Goal: Task Accomplishment & Management: Manage account settings

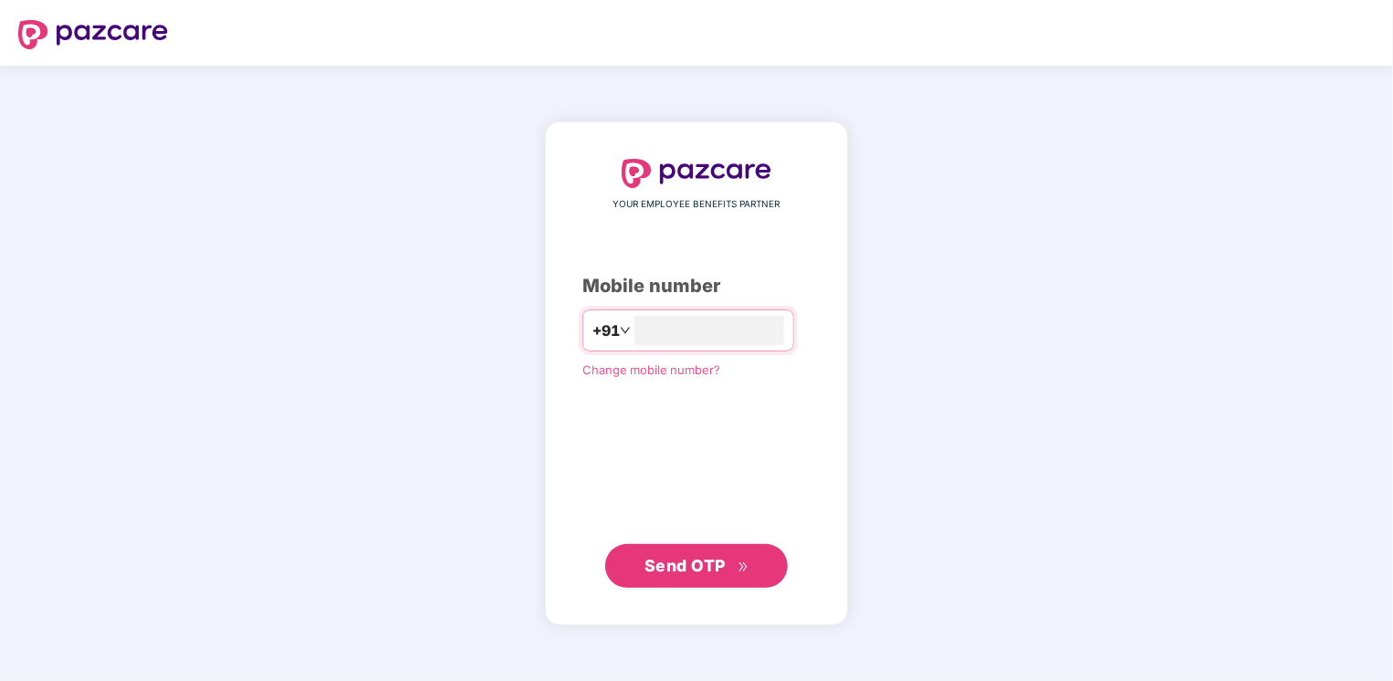
type input "**********"
click at [679, 571] on span "Send OTP" at bounding box center [685, 565] width 81 height 19
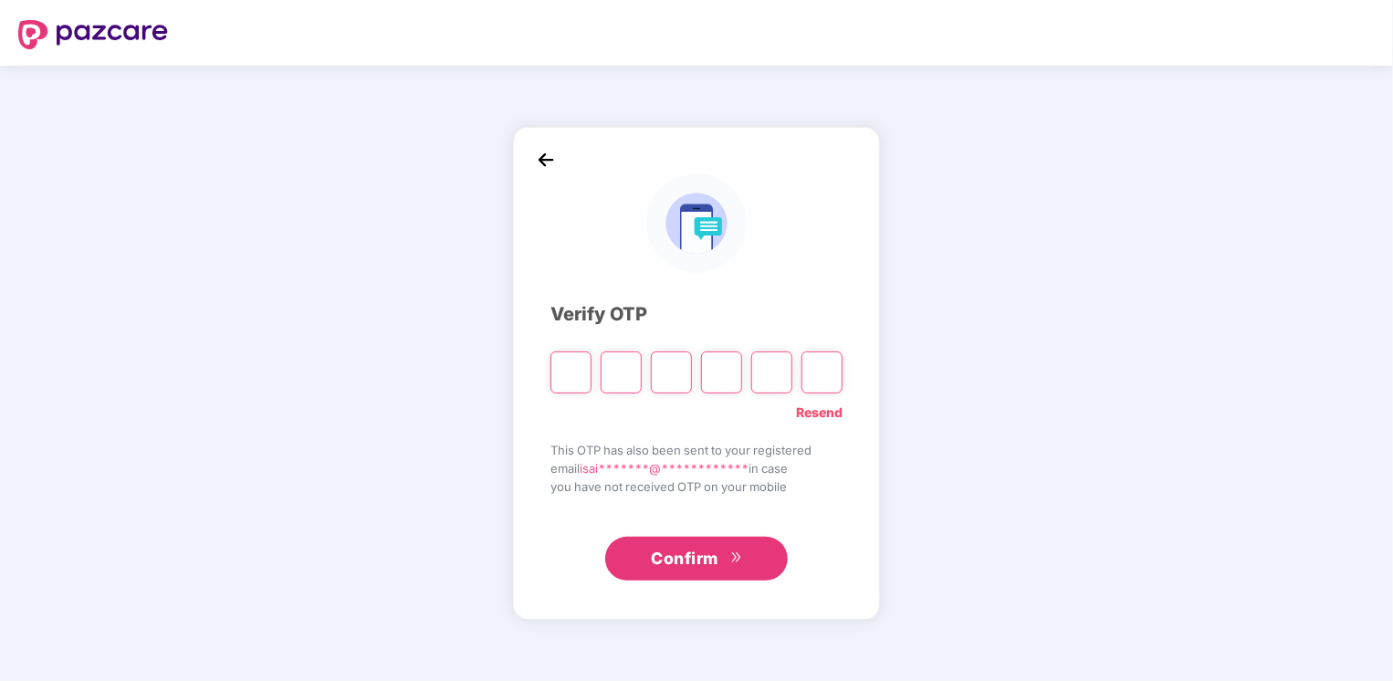
type input "*"
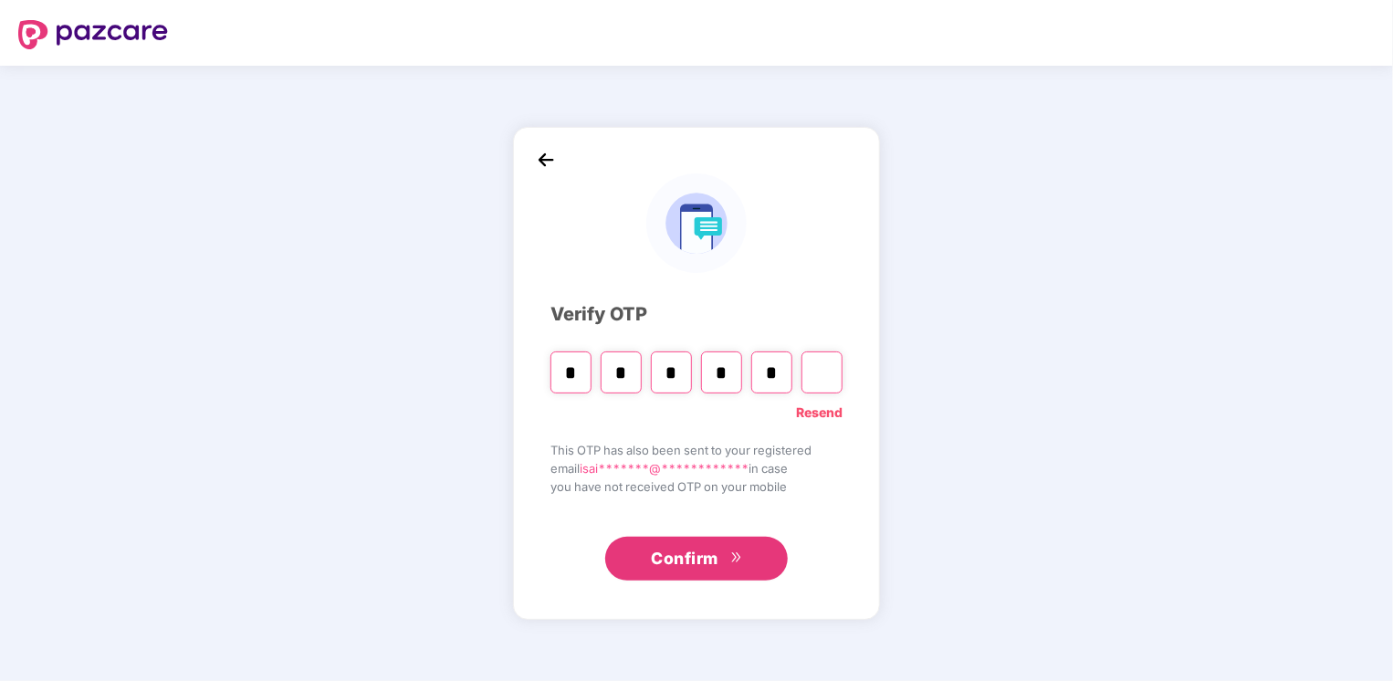
type input "*"
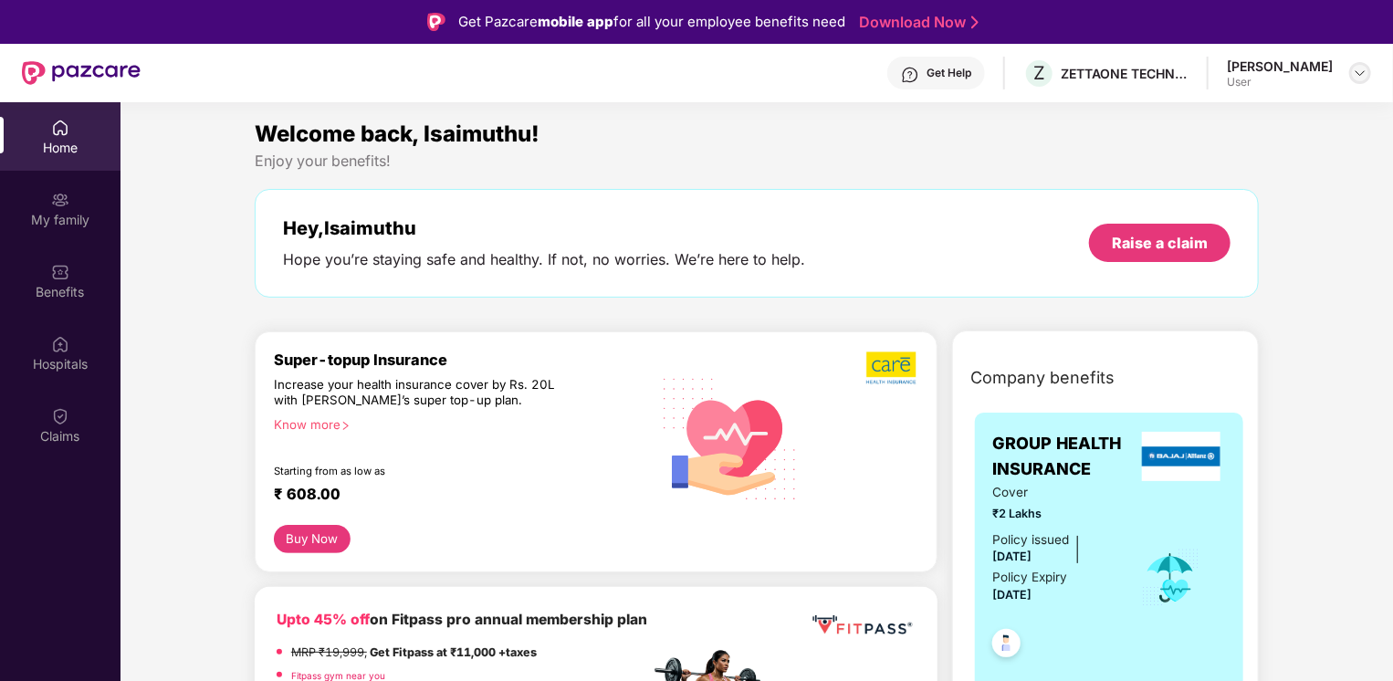
click at [1353, 74] on img at bounding box center [1360, 73] width 15 height 15
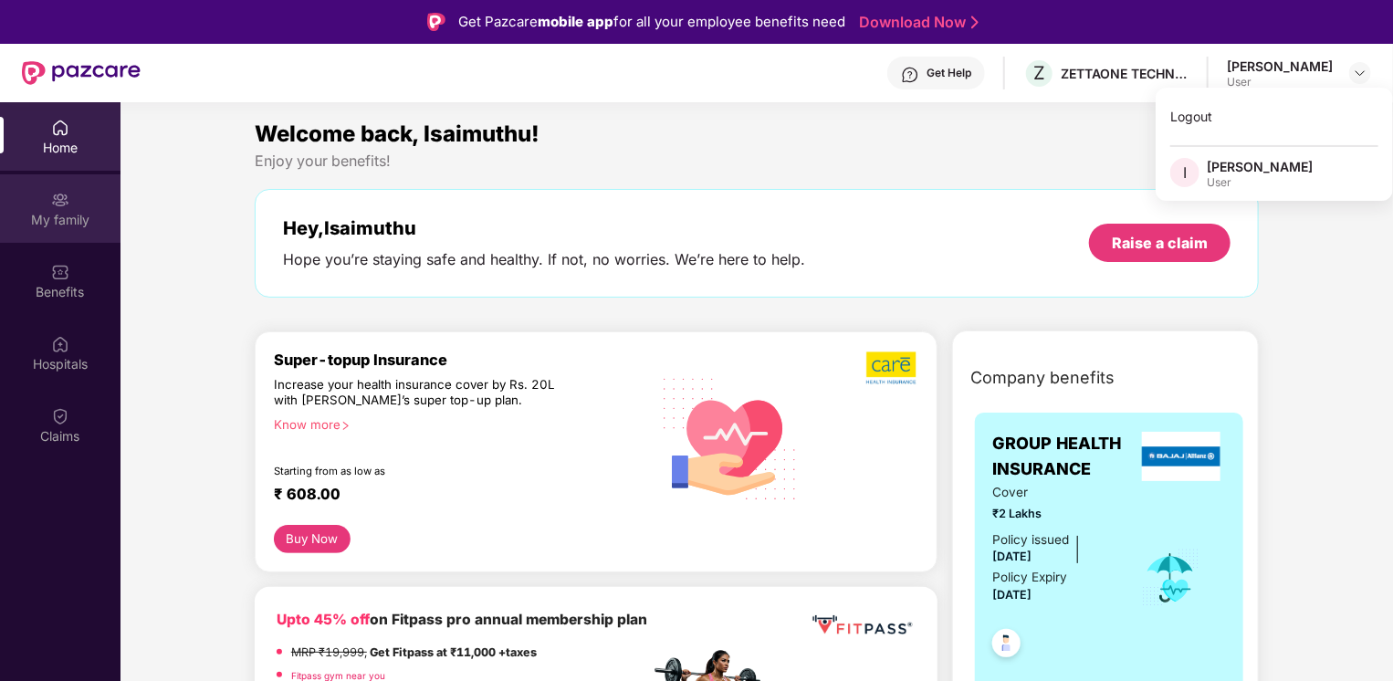
click at [77, 224] on div "My family" at bounding box center [60, 220] width 121 height 18
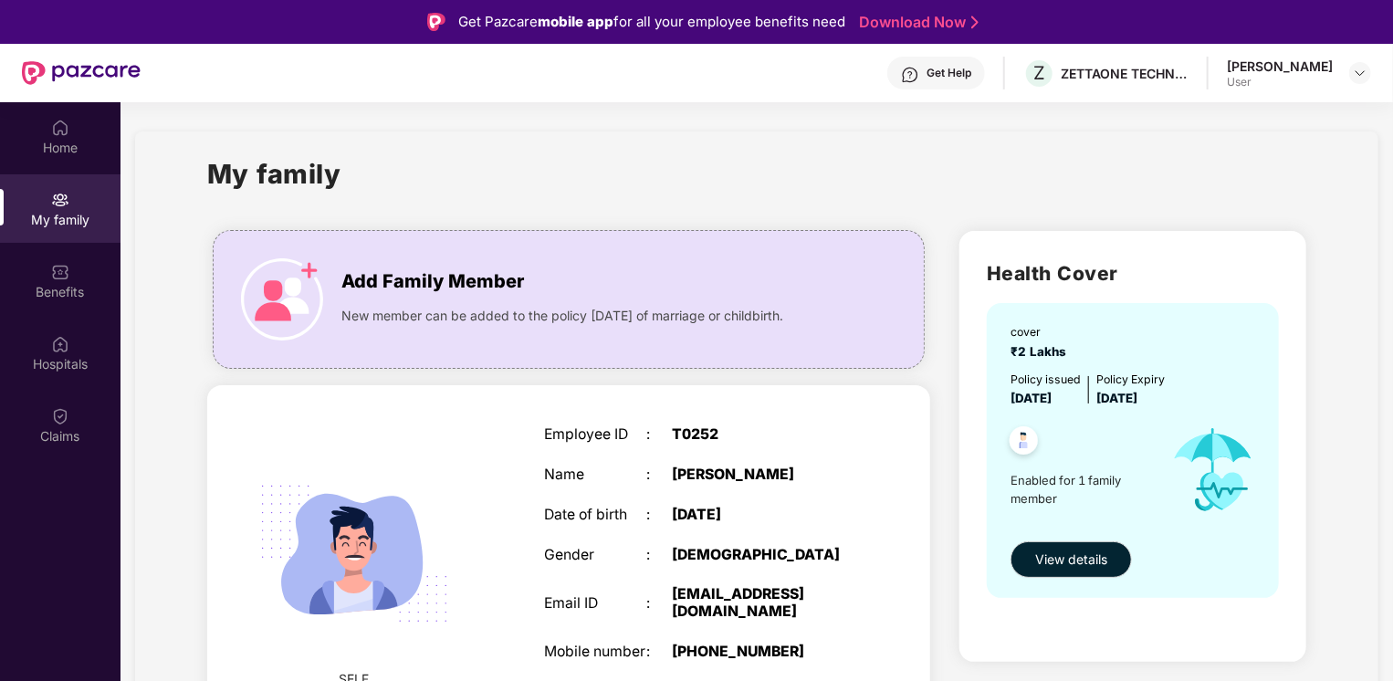
scroll to position [49, 0]
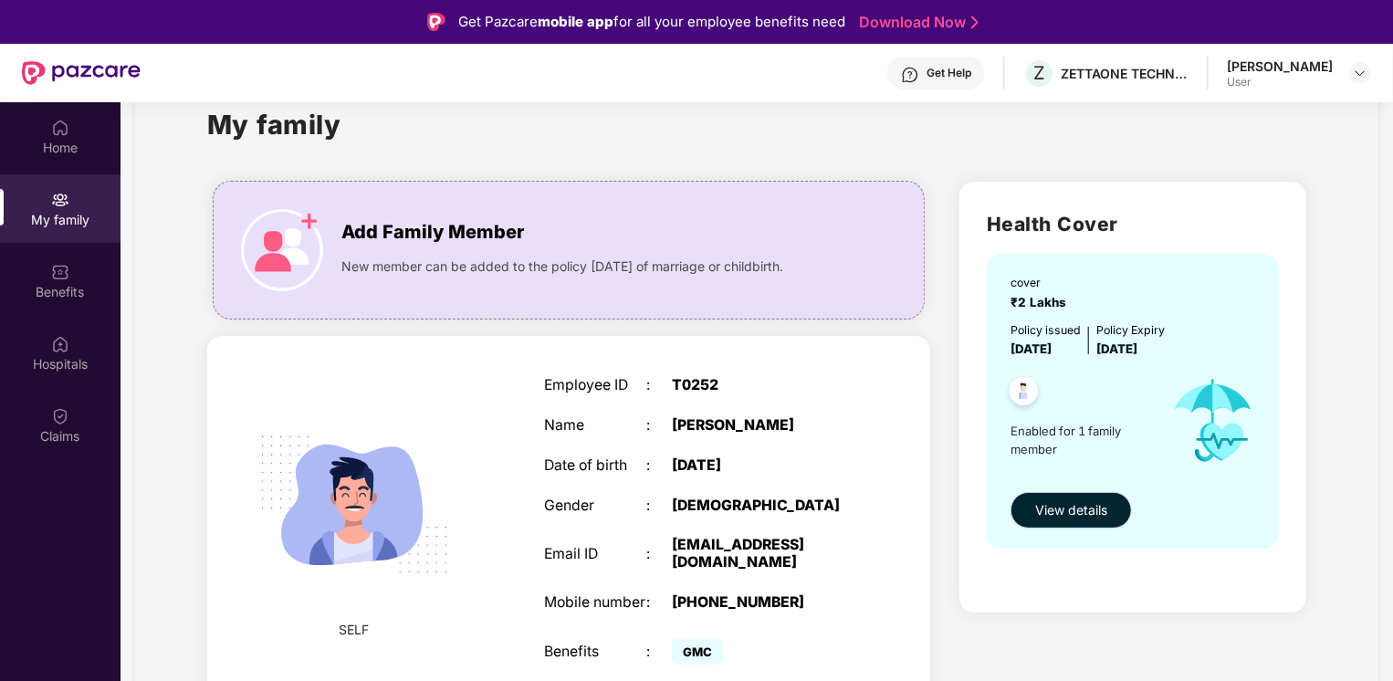
click at [1059, 509] on span "View details" at bounding box center [1071, 510] width 72 height 20
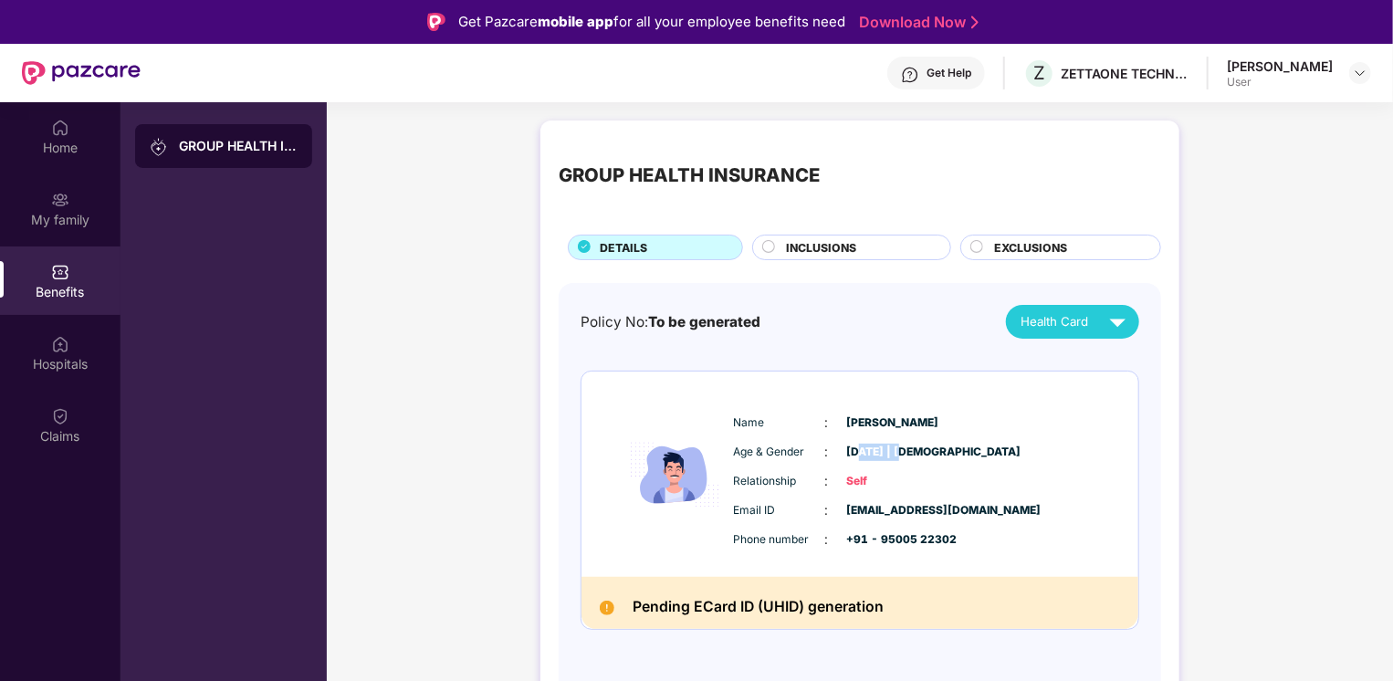
drag, startPoint x: 912, startPoint y: 451, endPoint x: 857, endPoint y: 451, distance: 54.8
click at [857, 451] on span "[DATE] | [DEMOGRAPHIC_DATA]" at bounding box center [892, 452] width 91 height 17
drag, startPoint x: 857, startPoint y: 451, endPoint x: 950, endPoint y: 448, distance: 92.3
click at [939, 448] on span "[DATE] | [DEMOGRAPHIC_DATA]" at bounding box center [892, 452] width 91 height 17
drag, startPoint x: 904, startPoint y: 447, endPoint x: 950, endPoint y: 447, distance: 45.7
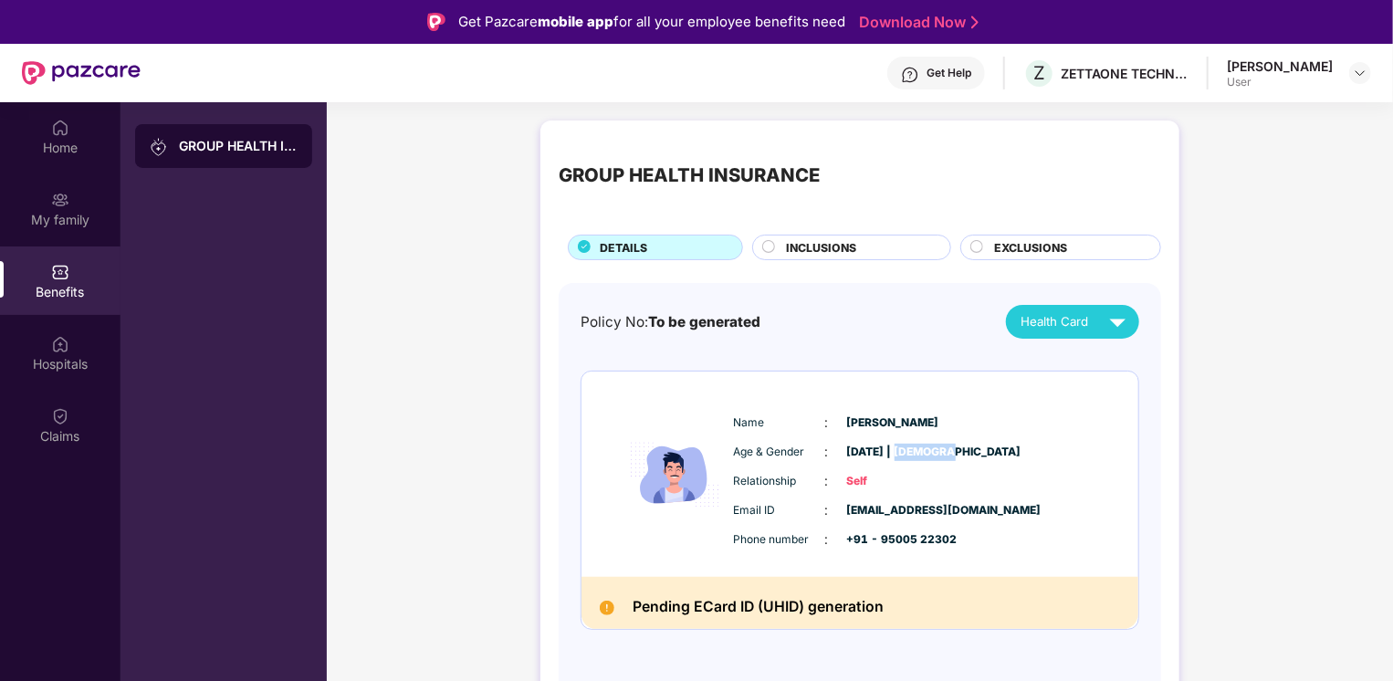
click at [939, 447] on span "[DATE] | [DEMOGRAPHIC_DATA]" at bounding box center [892, 452] width 91 height 17
drag, startPoint x: 950, startPoint y: 447, endPoint x: 940, endPoint y: 539, distance: 91.9
click at [939, 539] on span "+91 - 95005 22302" at bounding box center [892, 539] width 91 height 17
click at [55, 215] on div "My family" at bounding box center [60, 220] width 121 height 18
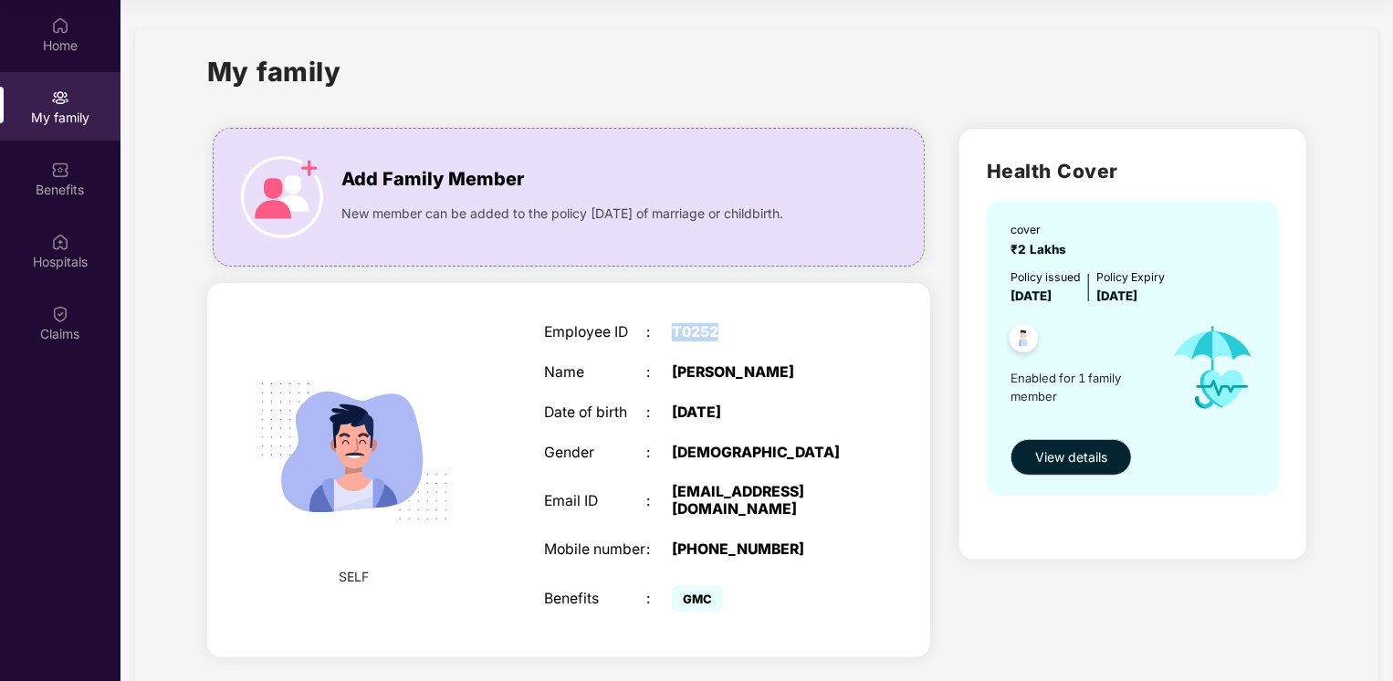
drag, startPoint x: 717, startPoint y: 330, endPoint x: 672, endPoint y: 327, distance: 44.8
click at [672, 327] on div "T0252" at bounding box center [761, 332] width 179 height 17
click at [824, 449] on div "[DEMOGRAPHIC_DATA]" at bounding box center [761, 453] width 179 height 17
drag, startPoint x: 716, startPoint y: 330, endPoint x: 676, endPoint y: 326, distance: 40.3
click at [676, 326] on div "T0252" at bounding box center [761, 332] width 179 height 17
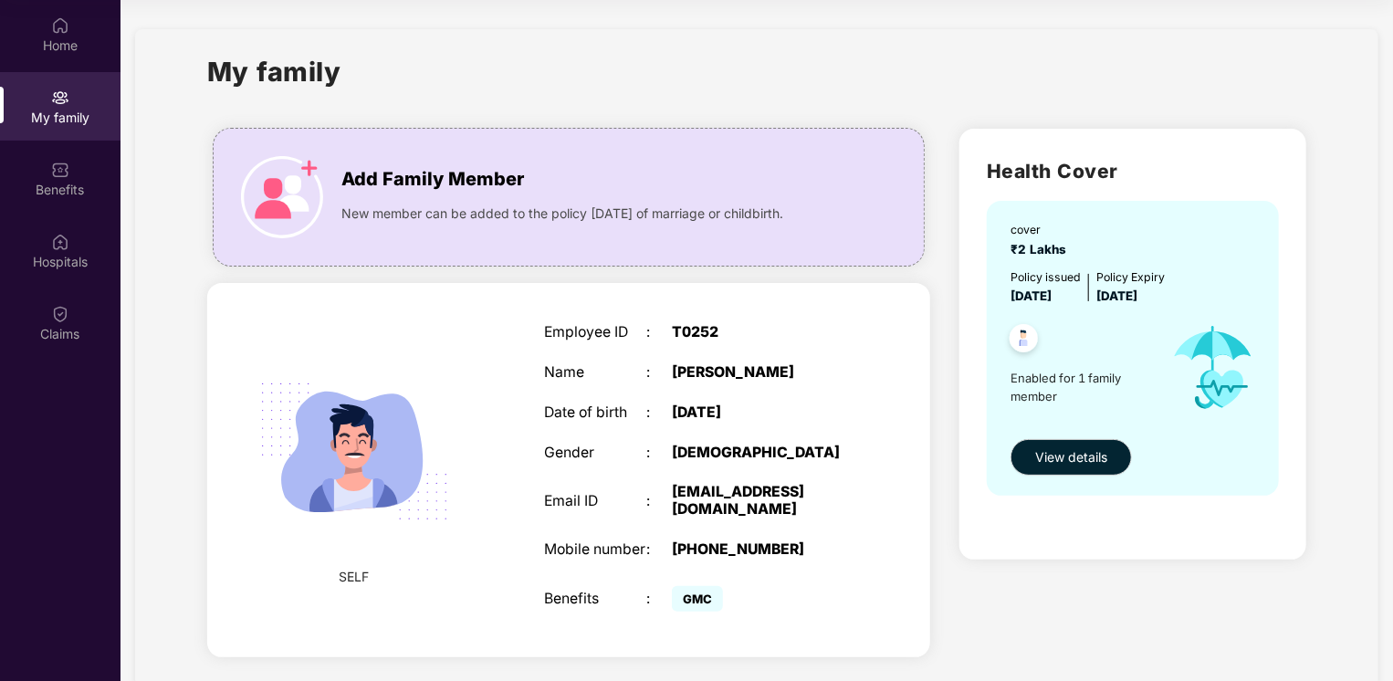
click at [967, 572] on div "Health Cover cover ₹2 Lakhs Policy issued [DATE] Policy Expiry [DATE] Enabled f…" at bounding box center [1133, 397] width 376 height 566
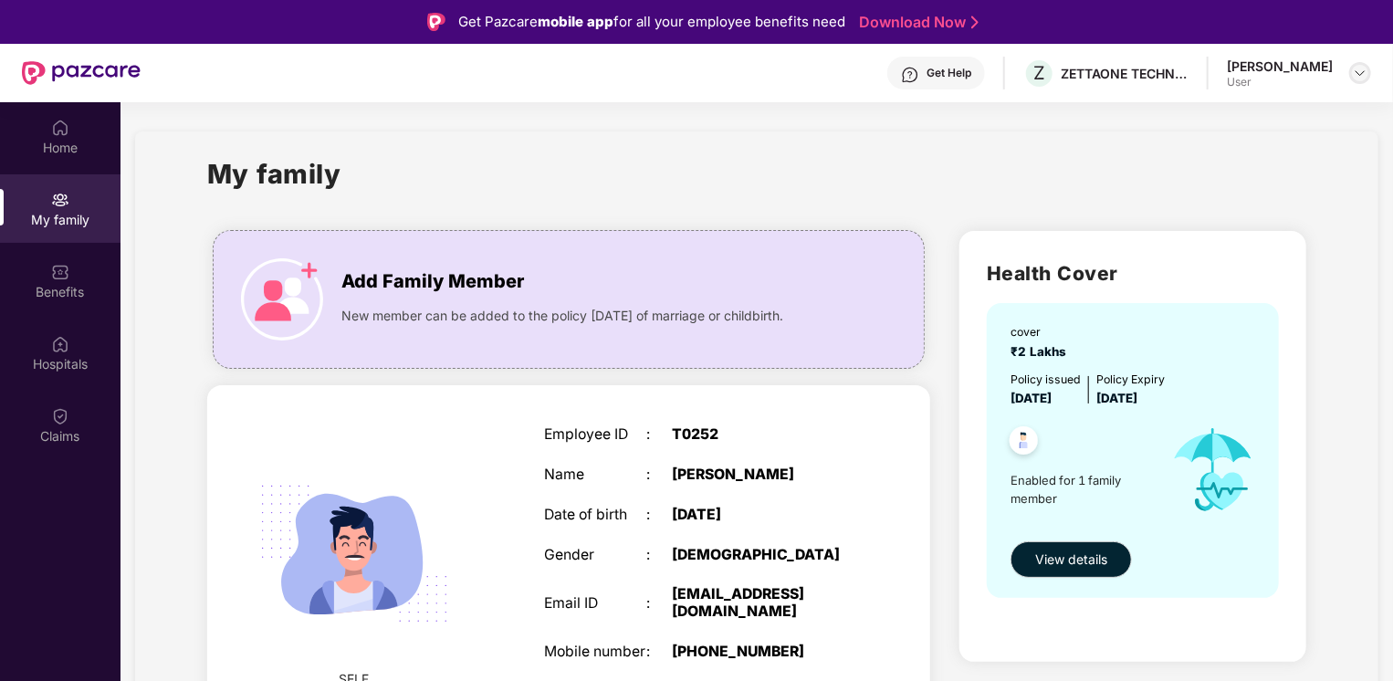
click at [1356, 71] on img at bounding box center [1360, 73] width 15 height 15
click at [1216, 121] on div "Logout" at bounding box center [1274, 117] width 237 height 36
